Goal: Information Seeking & Learning: Learn about a topic

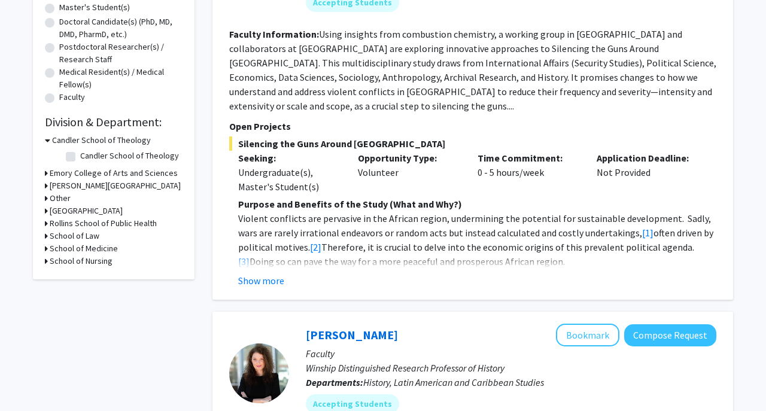
scroll to position [253, 0]
click at [46, 248] on icon at bounding box center [46, 249] width 3 height 13
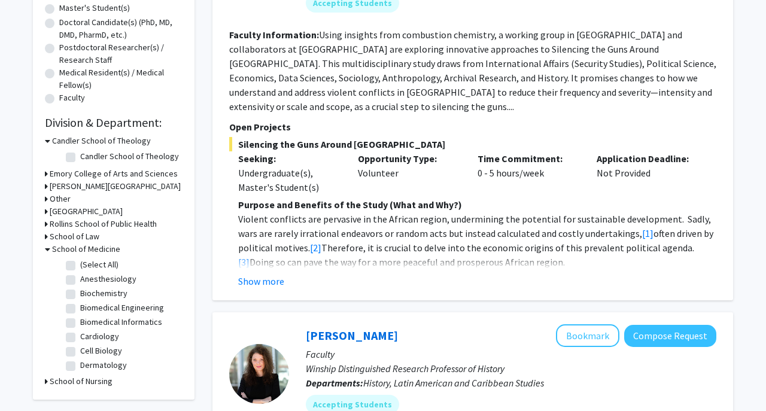
click at [80, 266] on label "(Select All)" at bounding box center [99, 265] width 38 height 13
click at [80, 266] on input "(Select All)" at bounding box center [84, 263] width 8 height 8
checkbox input "true"
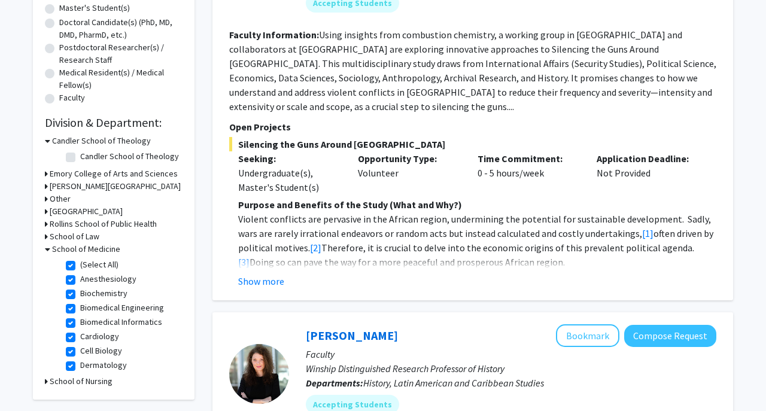
checkbox input "true"
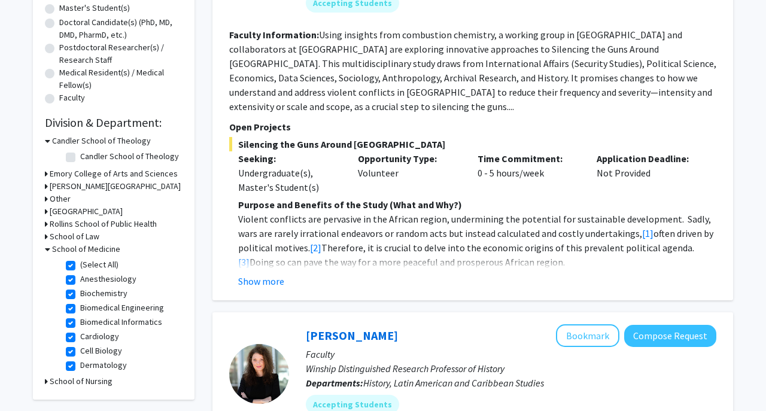
checkbox input "true"
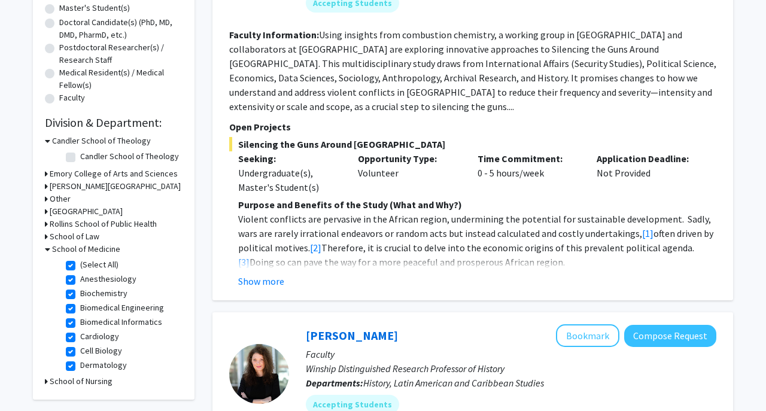
checkbox input "true"
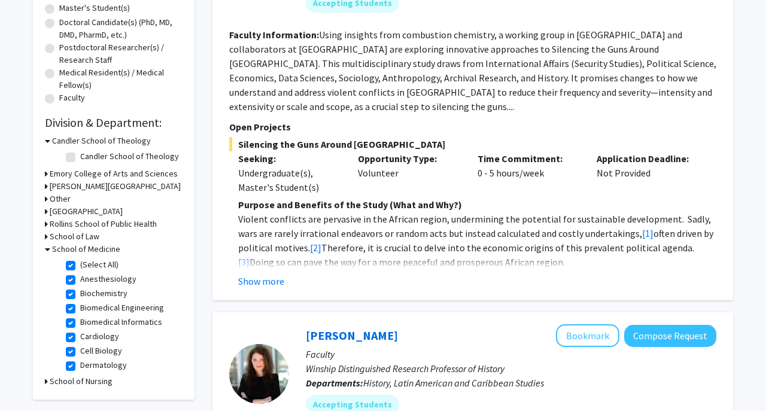
checkbox input "true"
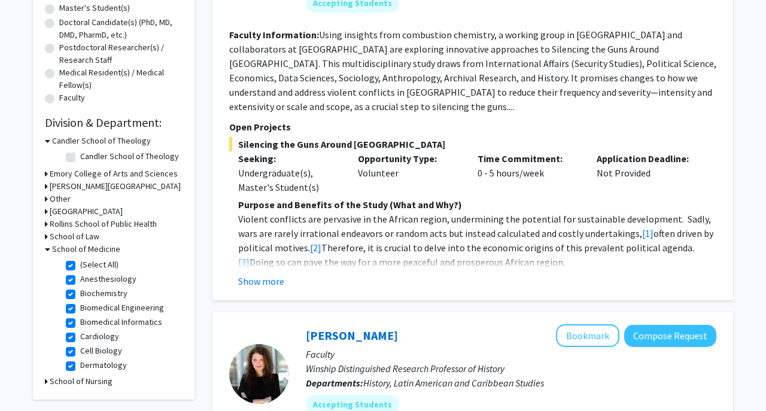
checkbox input "true"
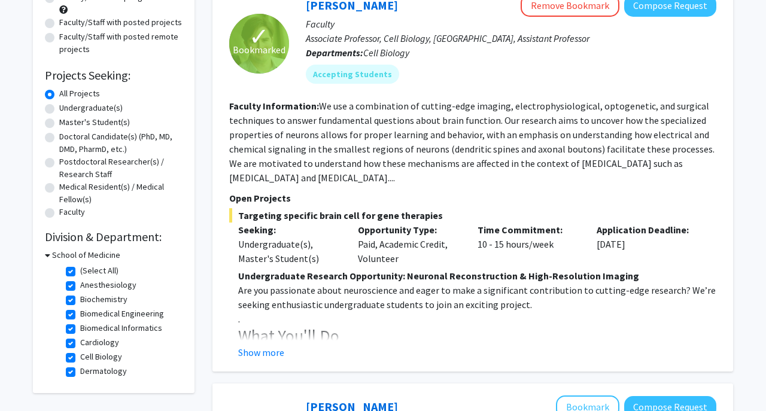
scroll to position [144, 0]
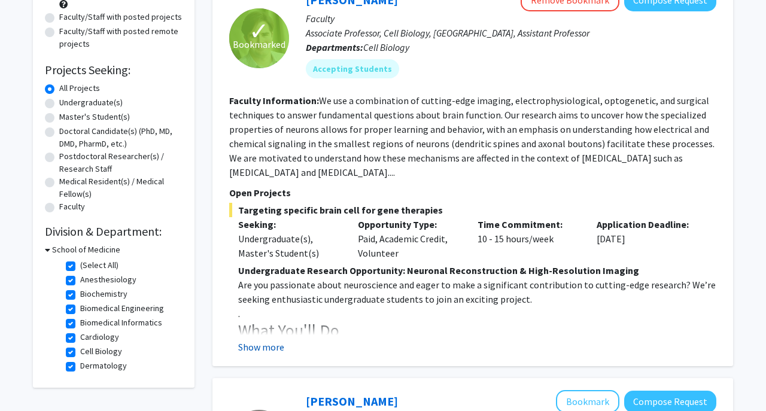
click at [268, 350] on button "Show more" at bounding box center [261, 347] width 46 height 14
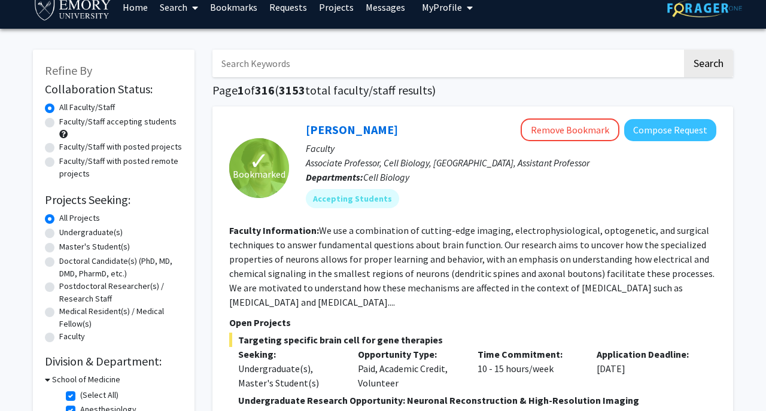
scroll to position [15, 0]
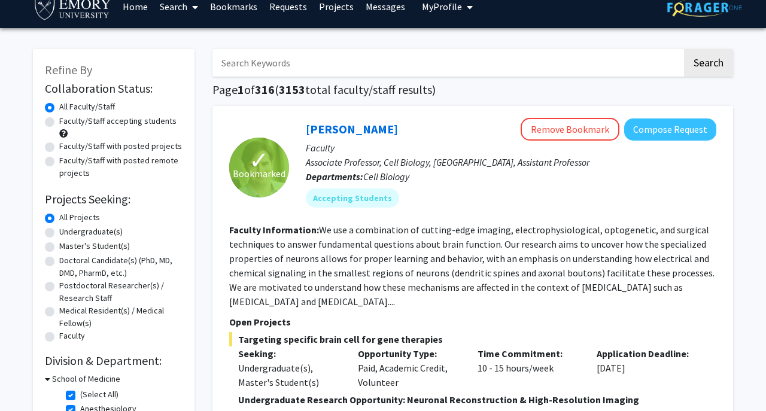
click at [120, 148] on label "Faculty/Staff with posted projects" at bounding box center [120, 146] width 123 height 13
click at [67, 148] on input "Faculty/Staff with posted projects" at bounding box center [63, 144] width 8 height 8
radio input "true"
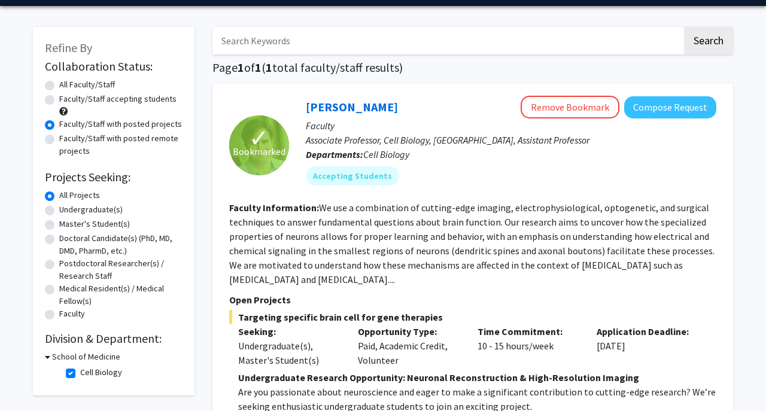
scroll to position [35, 0]
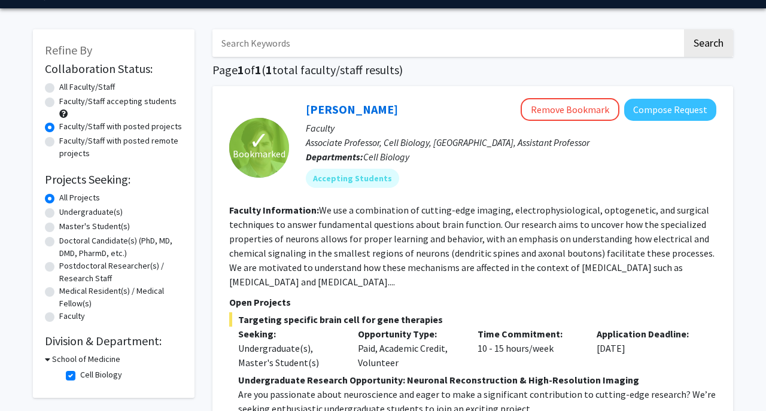
click at [93, 90] on label "All Faculty/Staff" at bounding box center [87, 87] width 56 height 13
click at [67, 89] on input "All Faculty/Staff" at bounding box center [63, 85] width 8 height 8
radio input "true"
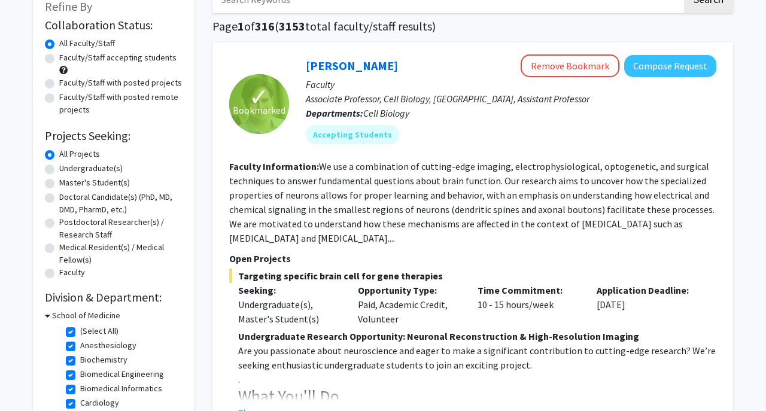
scroll to position [80, 0]
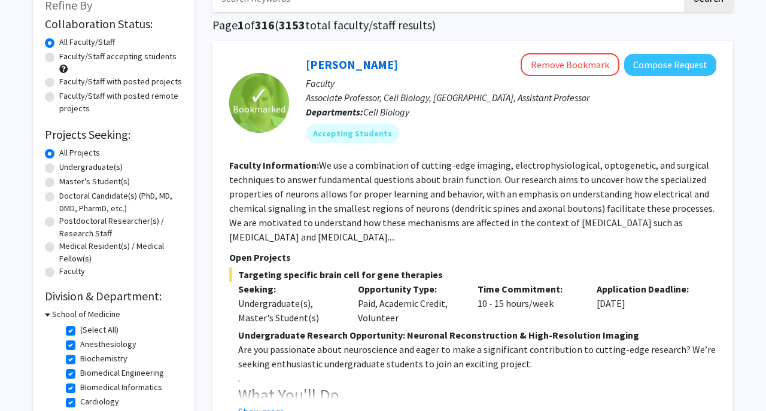
click at [109, 168] on label "Undergraduate(s)" at bounding box center [90, 167] width 63 height 13
click at [67, 168] on input "Undergraduate(s)" at bounding box center [63, 165] width 8 height 8
radio input "true"
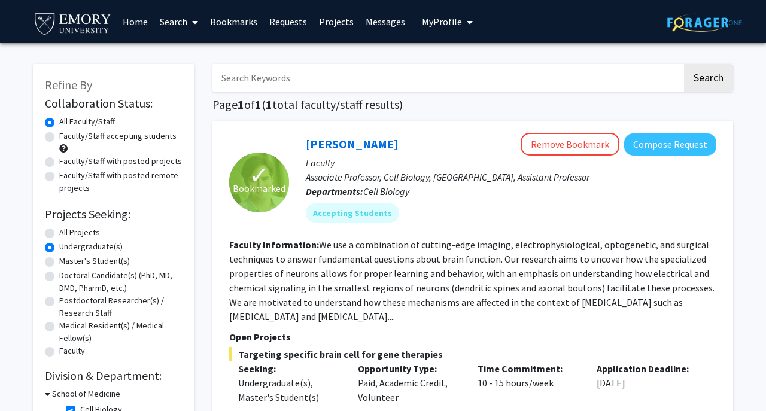
click at [326, 25] on link "Projects" at bounding box center [336, 22] width 47 height 42
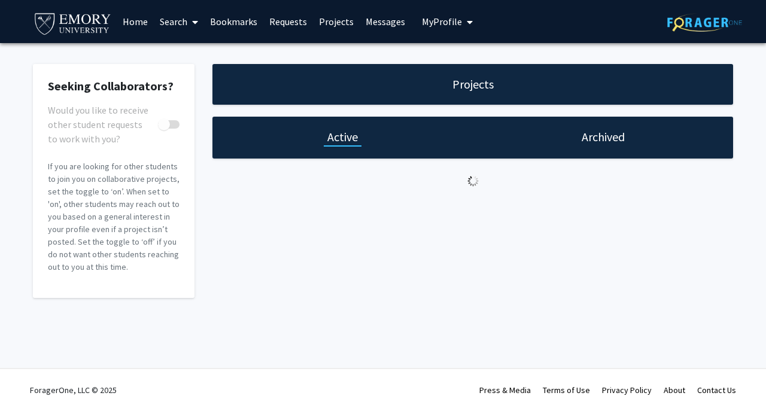
checkbox input "true"
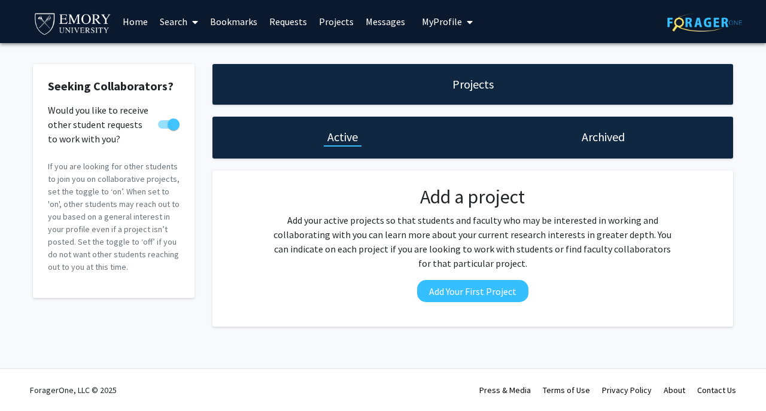
click at [295, 20] on link "Requests" at bounding box center [288, 22] width 50 height 42
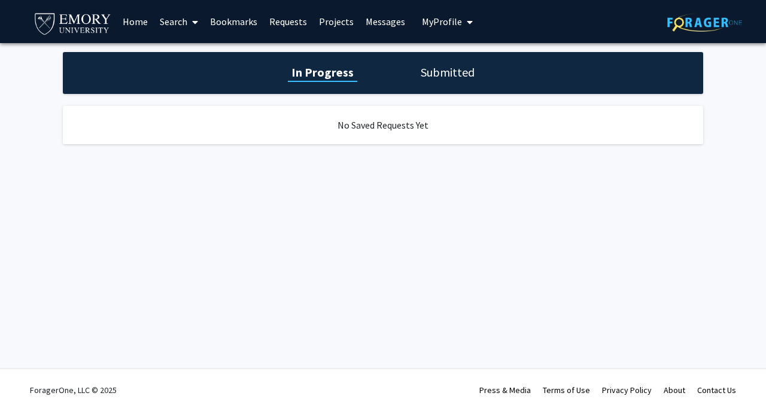
click at [441, 19] on span "My Profile" at bounding box center [442, 22] width 40 height 12
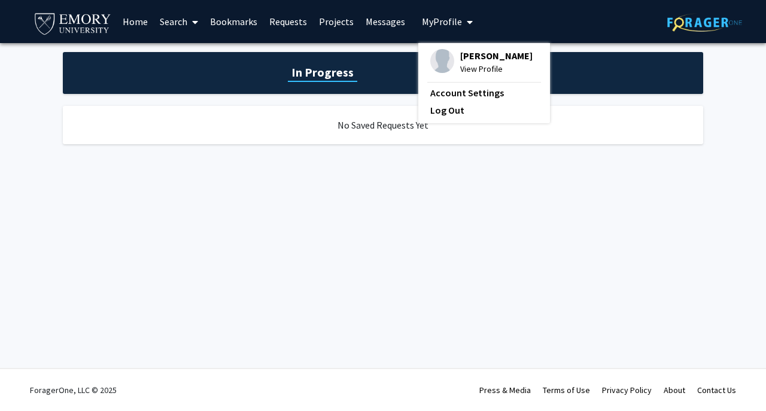
click at [241, 25] on link "Bookmarks" at bounding box center [233, 22] width 59 height 42
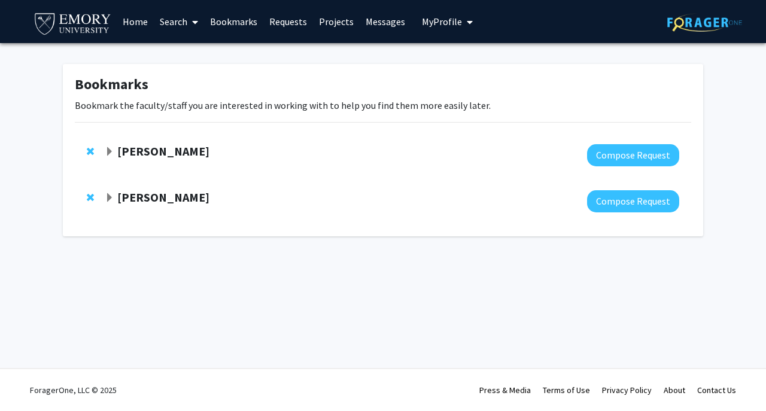
click at [170, 20] on link "Search" at bounding box center [179, 22] width 50 height 42
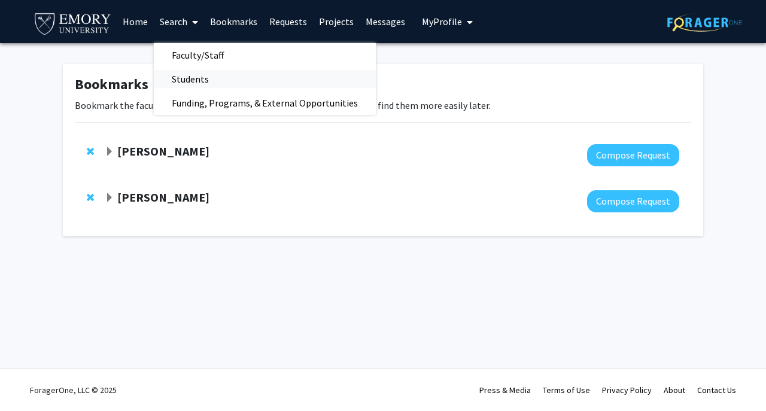
click at [190, 73] on span "Students" at bounding box center [190, 79] width 73 height 24
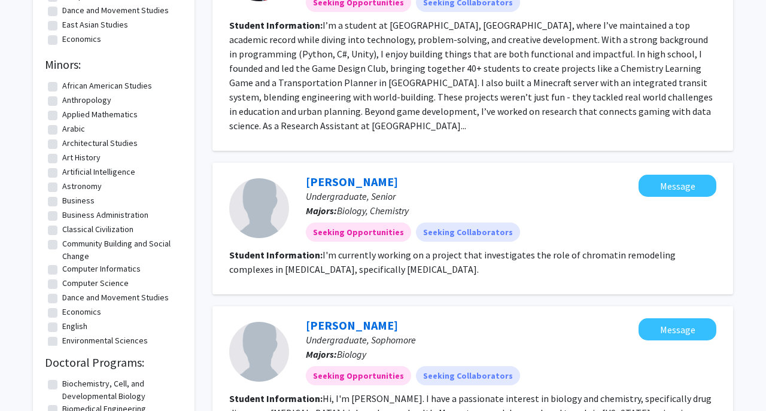
scroll to position [811, 0]
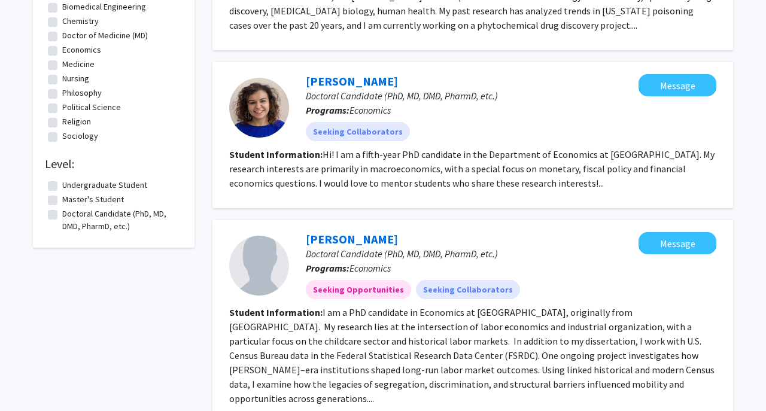
click at [127, 183] on label "Undergraduate Student" at bounding box center [104, 185] width 85 height 13
click at [70, 183] on input "Undergraduate Student" at bounding box center [66, 183] width 8 height 8
checkbox input "true"
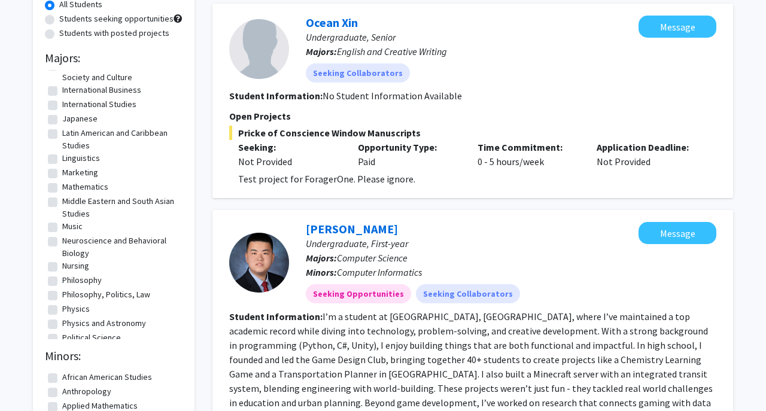
scroll to position [489, 0]
click at [88, 241] on label "Neuroscience and Behavioral Biology" at bounding box center [120, 246] width 117 height 25
click at [70, 241] on input "Neuroscience and Behavioral Biology" at bounding box center [66, 238] width 8 height 8
checkbox input "true"
